Goal: Transaction & Acquisition: Obtain resource

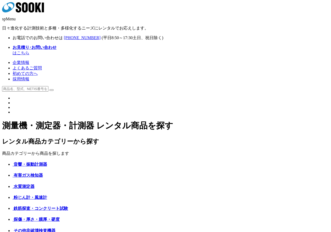
click at [48, 86] on input "text" at bounding box center [25, 88] width 46 height 5
type input "デジタルノギス"
click at [49, 89] on button at bounding box center [51, 90] width 4 height 2
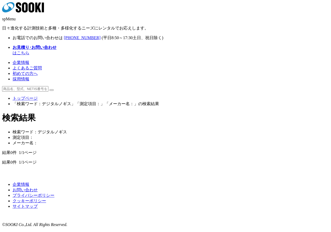
click at [48, 86] on input "text" at bounding box center [25, 88] width 46 height 5
type input "ノギス"
click at [49, 89] on button at bounding box center [51, 90] width 4 height 2
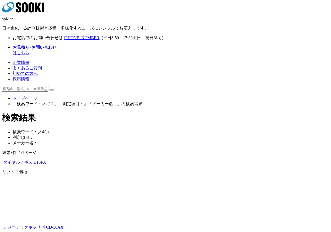
click at [2, 164] on img at bounding box center [2, 164] width 0 height 0
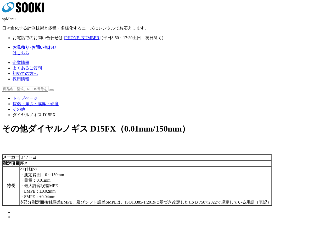
click at [21, 8] on icon "株式会社 ソーキ" at bounding box center [23, 7] width 42 height 10
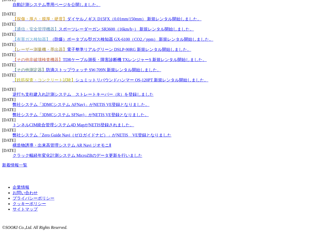
scroll to position [732, 0]
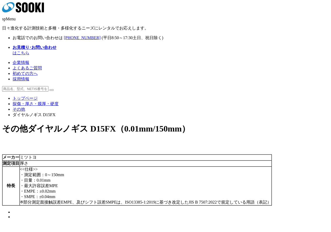
click at [21, 9] on icon at bounding box center [18, 7] width 5 height 10
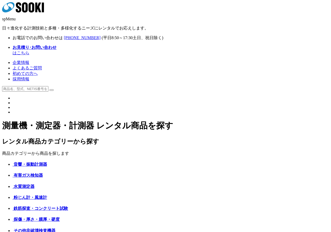
click at [48, 86] on input "text" at bounding box center [25, 88] width 46 height 5
type input "ダイヤルノギス"
click at [49, 89] on button at bounding box center [51, 90] width 4 height 2
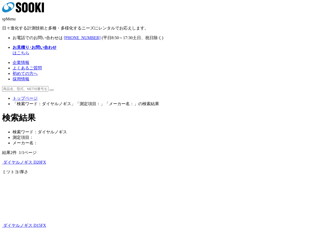
click at [2, 164] on img at bounding box center [2, 164] width 0 height 0
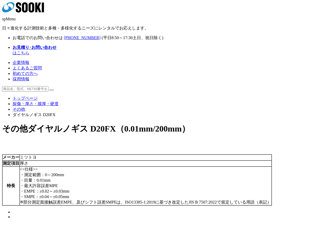
drag, startPoint x: 32, startPoint y: 7, endPoint x: 34, endPoint y: 4, distance: 3.2
click at [32, 7] on icon "株式会社 ソーキ" at bounding box center [23, 7] width 42 height 10
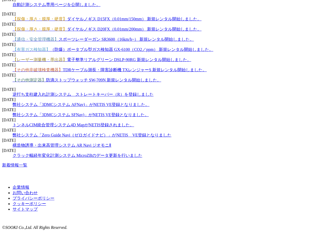
scroll to position [810, 0]
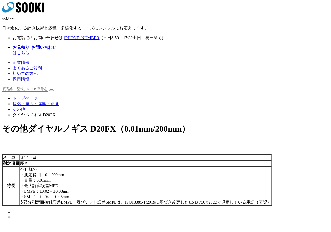
click at [21, 8] on icon "株式会社 ソーキ" at bounding box center [23, 7] width 42 height 10
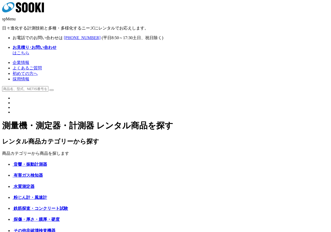
click at [48, 86] on input "text" at bounding box center [25, 88] width 46 height 5
type input "あ"
type input "替アンビル"
click at [49, 89] on button at bounding box center [51, 90] width 4 height 2
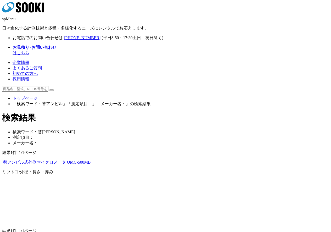
click at [2, 164] on img at bounding box center [2, 164] width 0 height 0
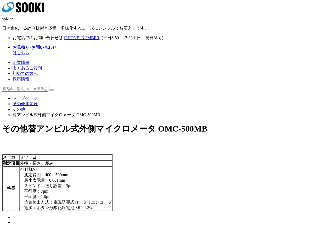
click at [28, 10] on icon "株式会社 ソーキ" at bounding box center [23, 7] width 42 height 10
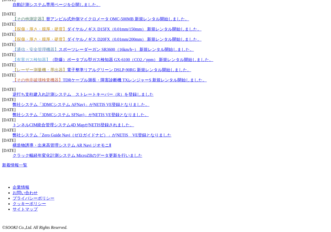
scroll to position [847, 0]
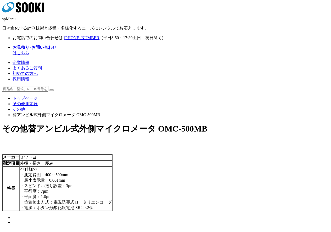
click at [207, 124] on span "替アンビル式外側マイクロメータ OMC-500MB" at bounding box center [117, 128] width 179 height 9
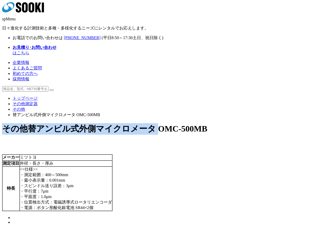
drag, startPoint x: 198, startPoint y: 73, endPoint x: 275, endPoint y: 65, distance: 77.8
click at [275, 86] on div "トップページ その他測定器 その他 替アンビル式外側マイクロメータ OMC-500MB その他 替[PERSON_NAME]式外側マイクロメータ OMC-50…" at bounding box center [165, 155] width 326 height 139
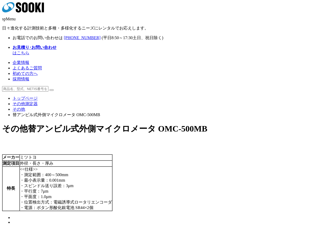
click at [230, 123] on h1 "その他 替アンビル式外側マイクロメータ OMC-500MB" at bounding box center [165, 129] width 326 height 12
drag, startPoint x: 230, startPoint y: 71, endPoint x: 199, endPoint y: 77, distance: 31.3
click at [199, 123] on h1 "その他 替アンビル式外側マイクロメータ OMC-500MB" at bounding box center [165, 129] width 326 height 12
copy span "OMC-500MB"
